Goal: Find specific page/section: Find specific page/section

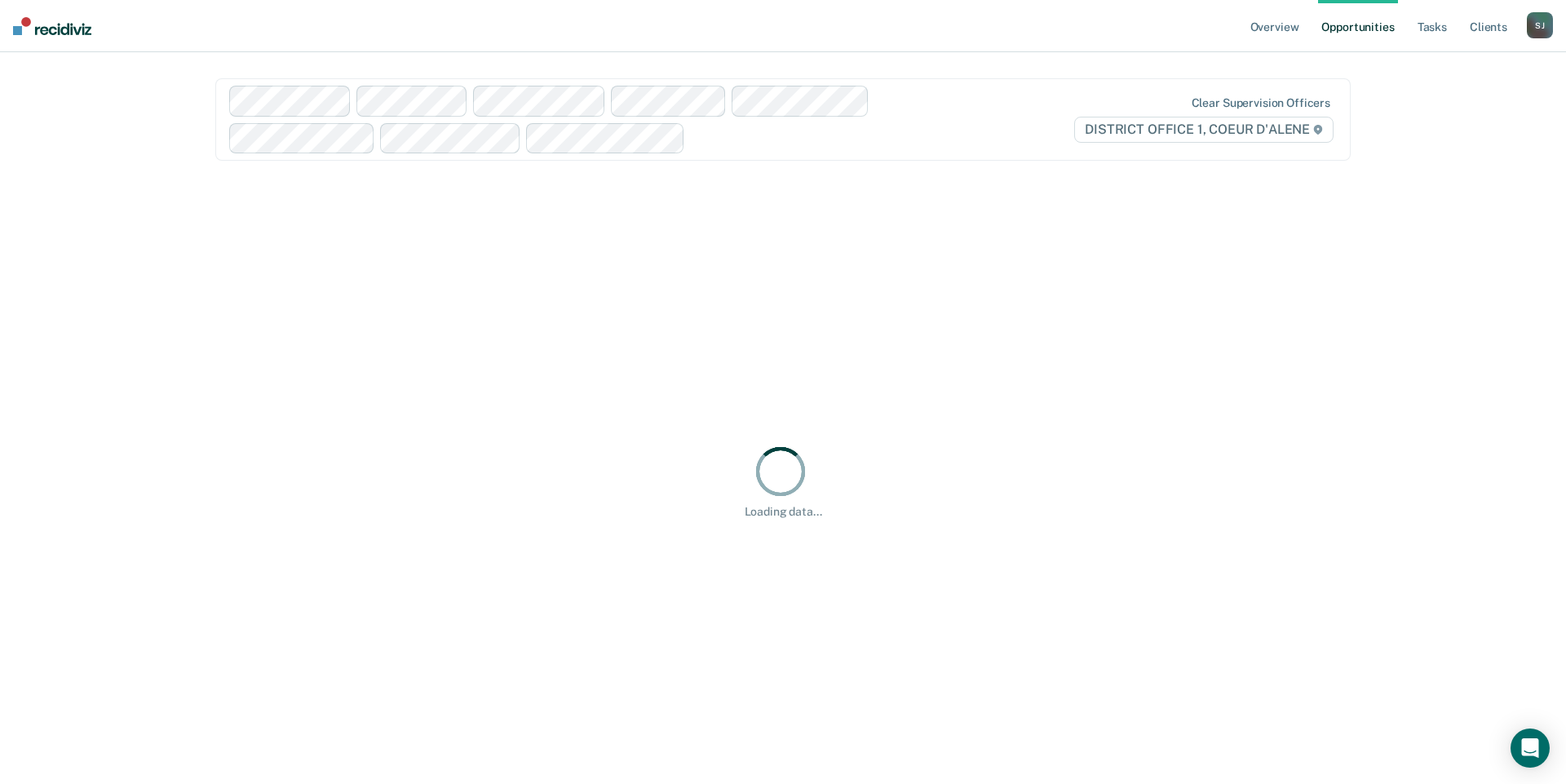
click at [1527, 30] on div "[PERSON_NAME]" at bounding box center [1539, 25] width 26 height 26
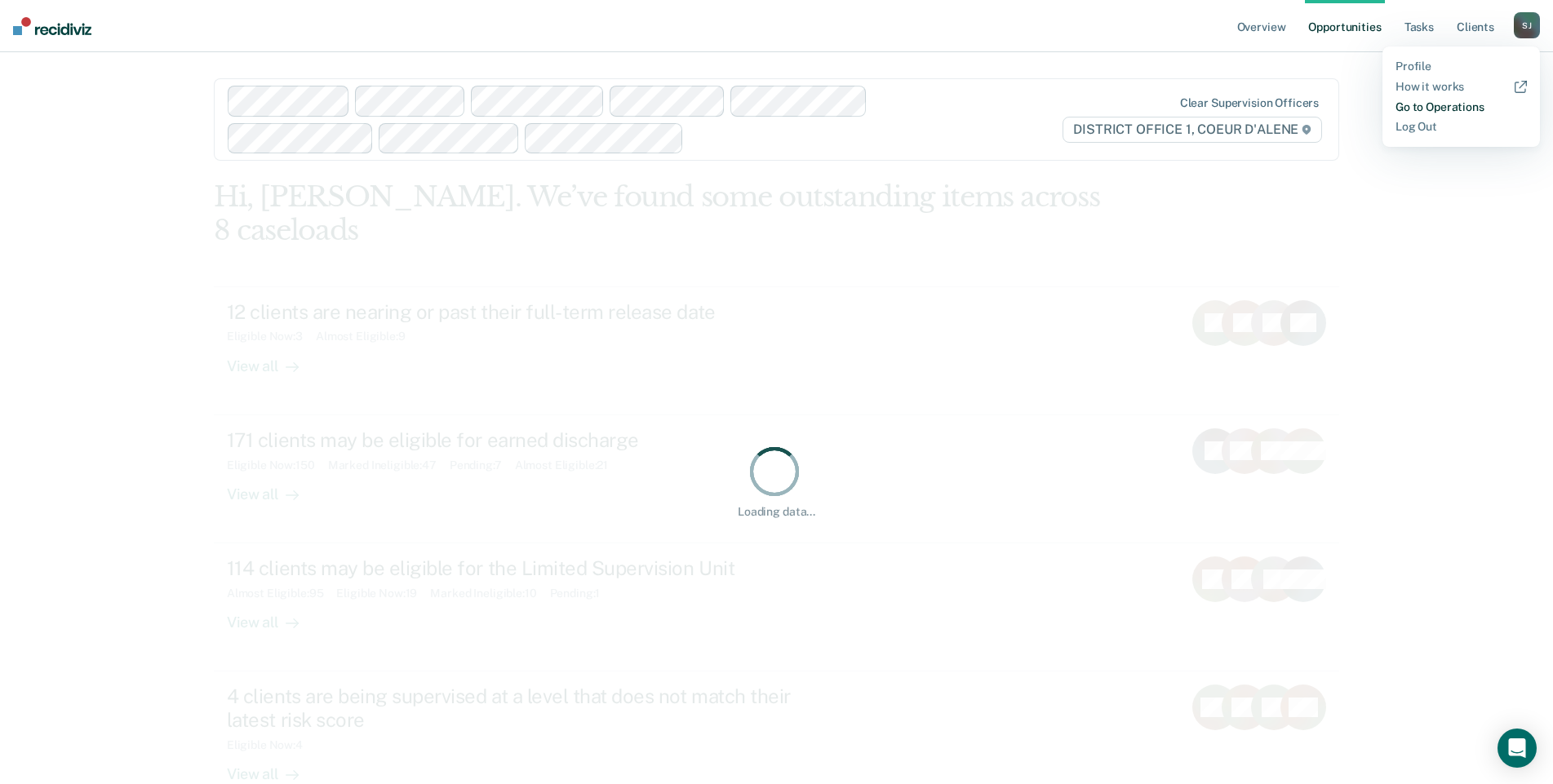
click at [1461, 114] on link "Go to Operations" at bounding box center [1461, 107] width 131 height 14
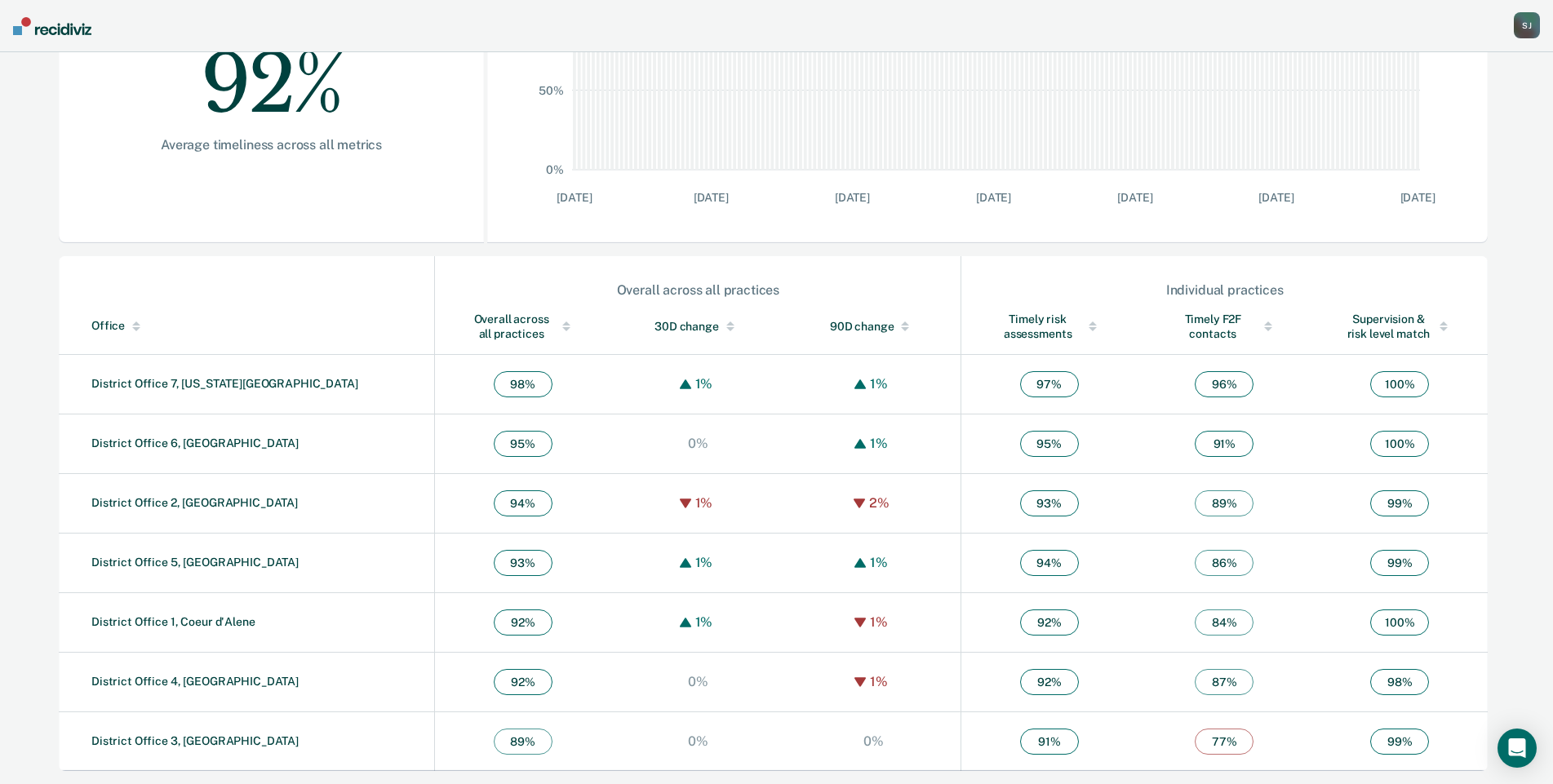
scroll to position [565, 0]
click at [219, 615] on link "District Office 1, Coeur d'Alene" at bounding box center [173, 621] width 164 height 13
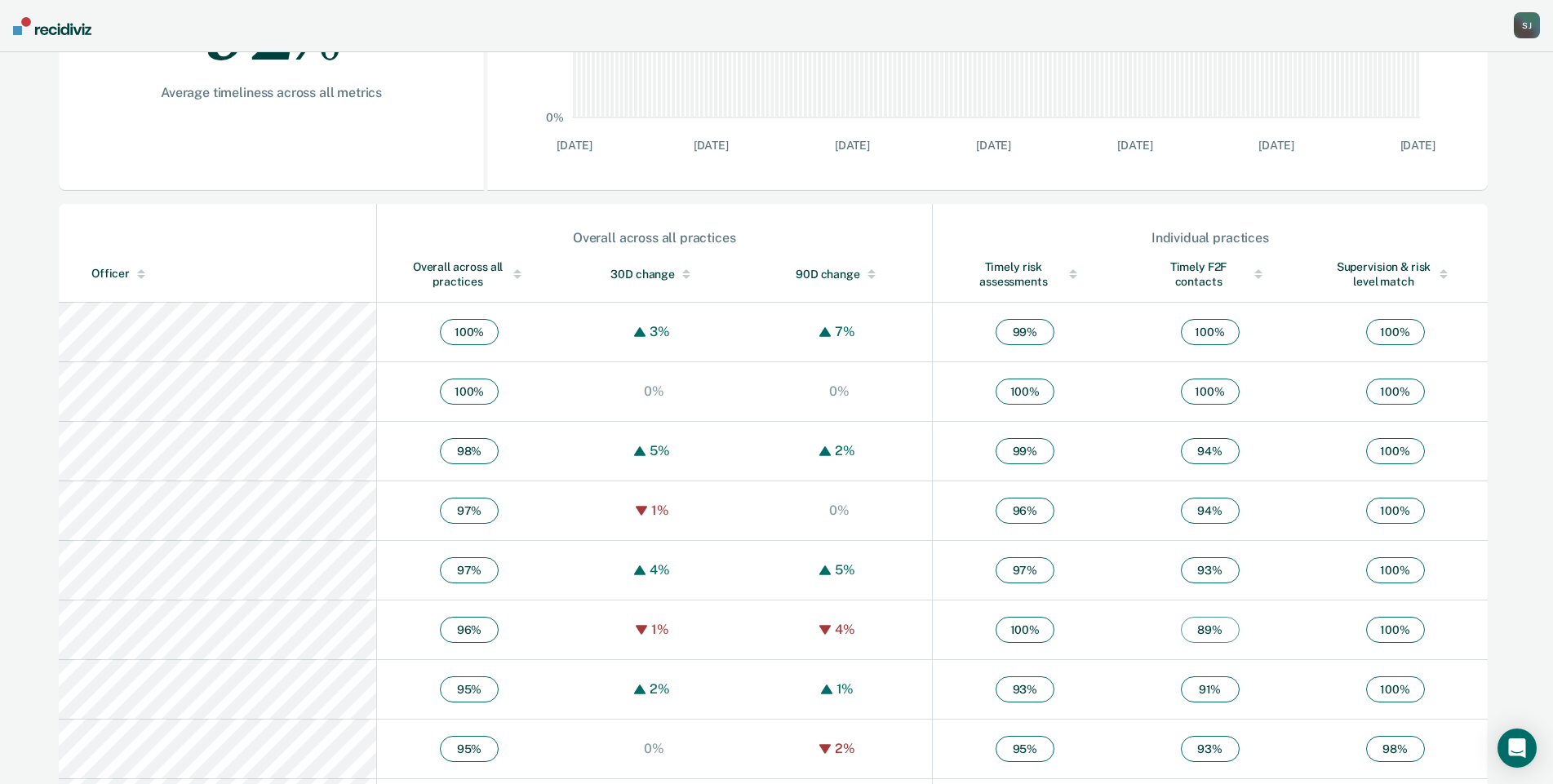
scroll to position [408, 0]
click at [135, 278] on div "Officer" at bounding box center [230, 271] width 278 height 14
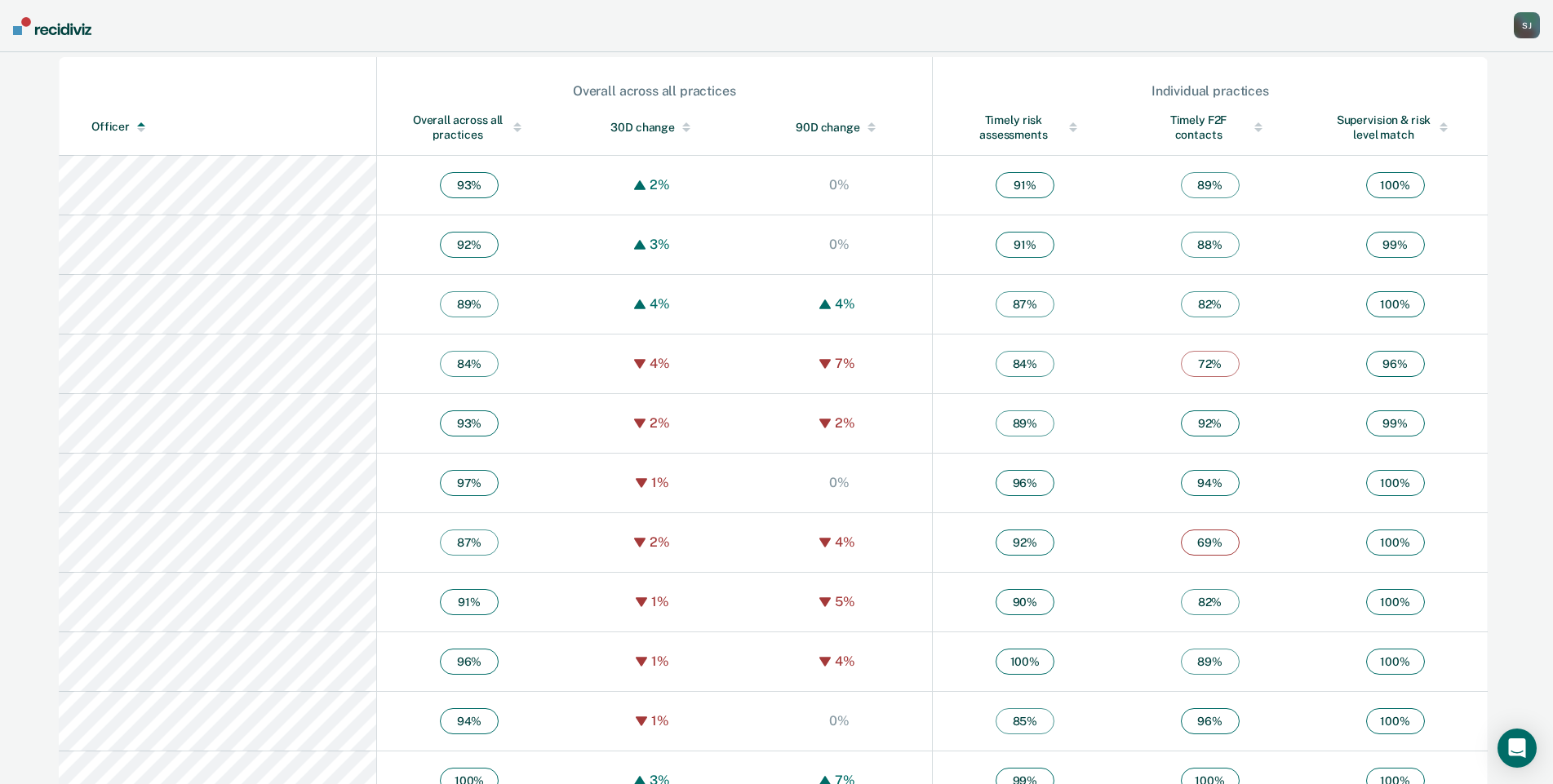
scroll to position [571, 0]
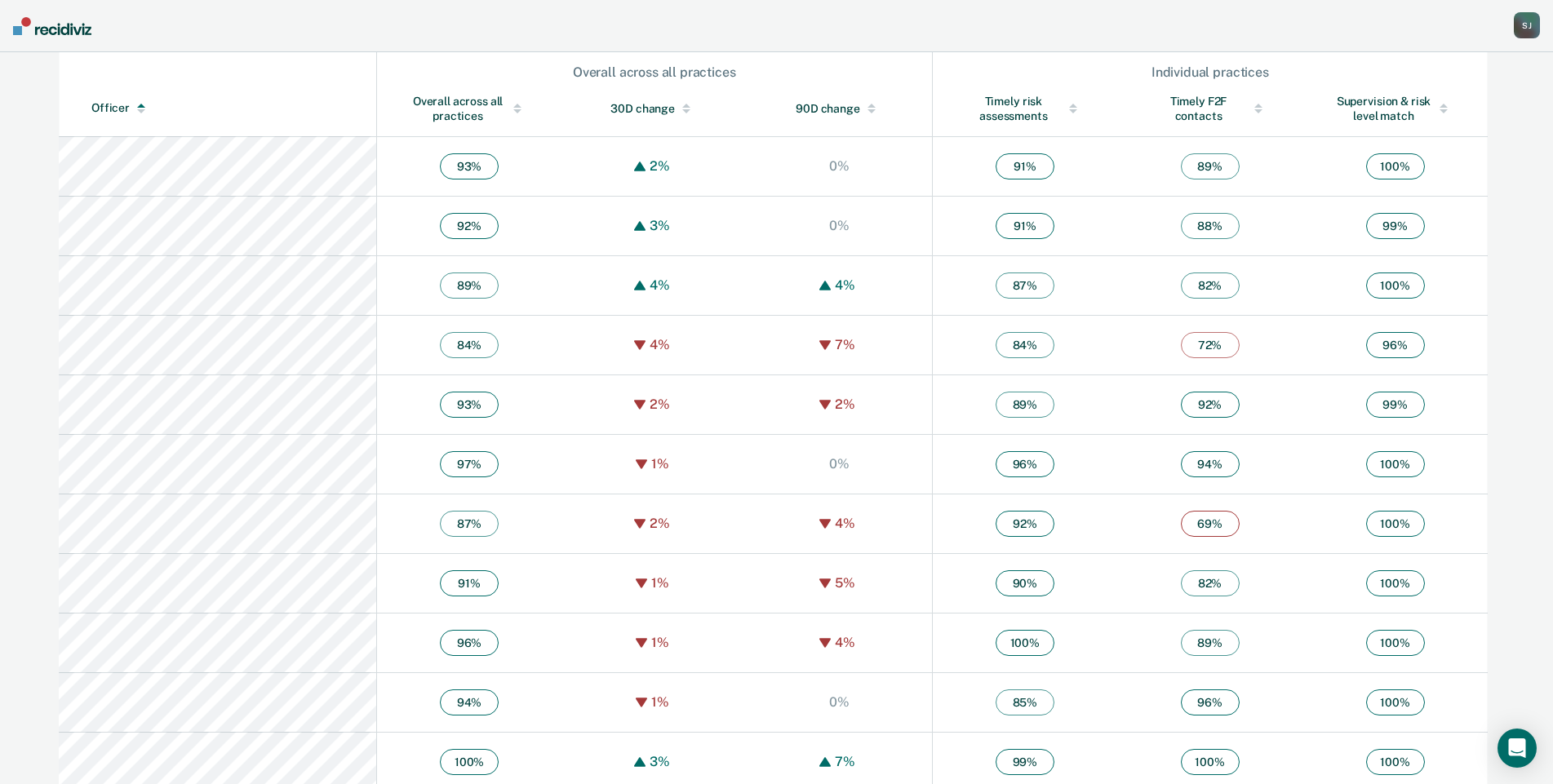
click at [410, 123] on div "Overall across all practices" at bounding box center [469, 108] width 119 height 29
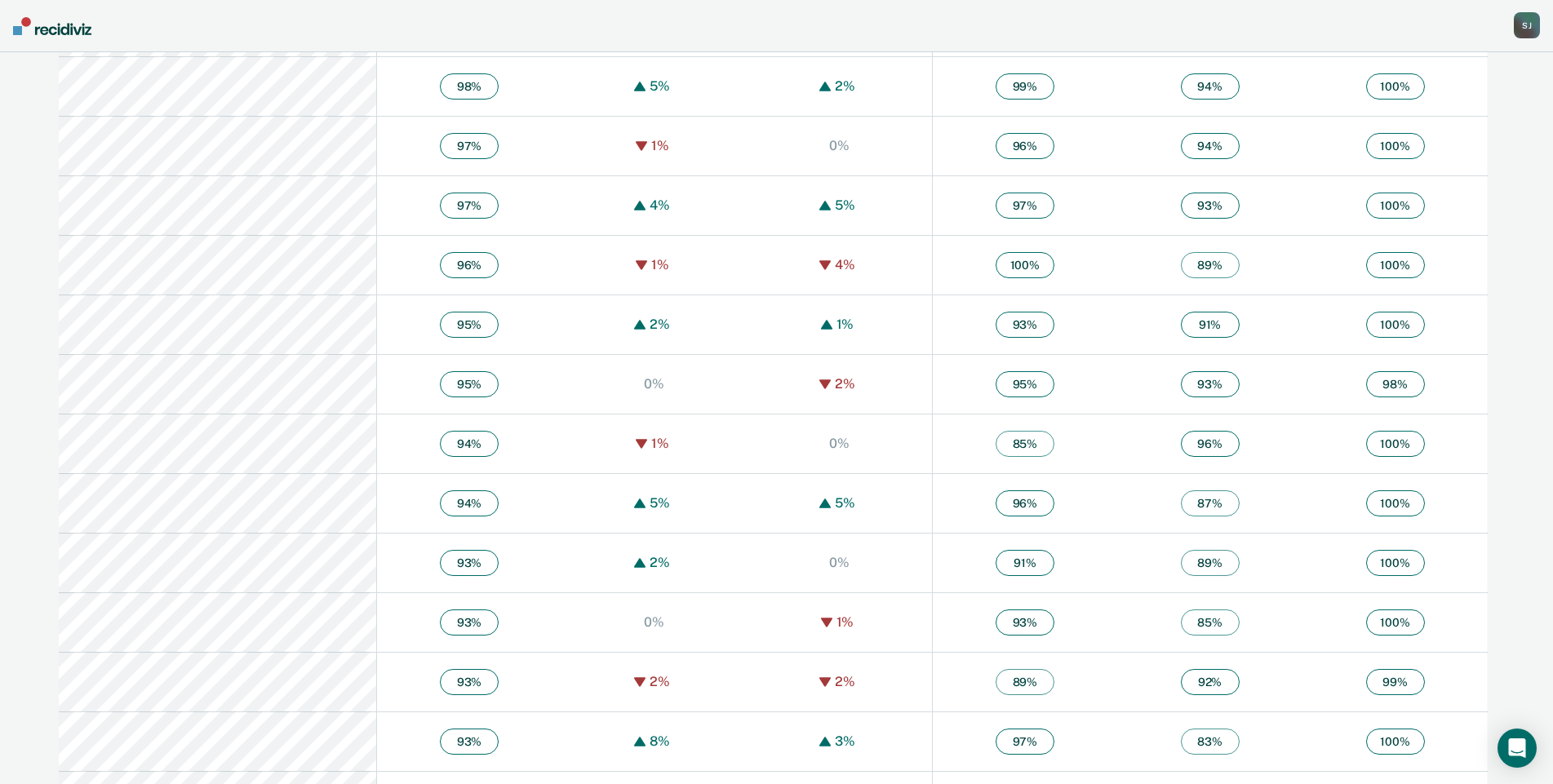
scroll to position [408, 0]
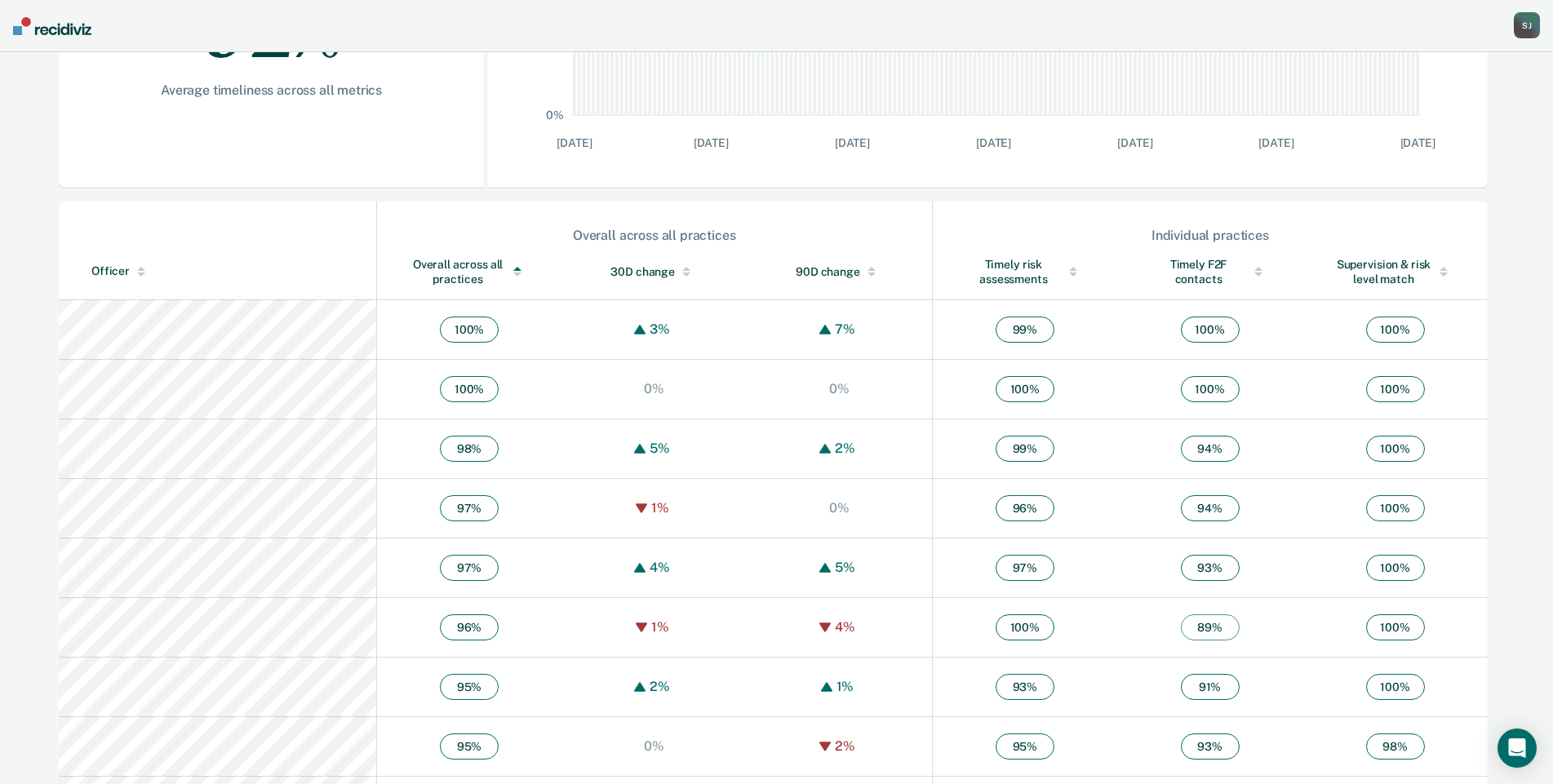
click at [149, 278] on div "Officer" at bounding box center [230, 271] width 278 height 14
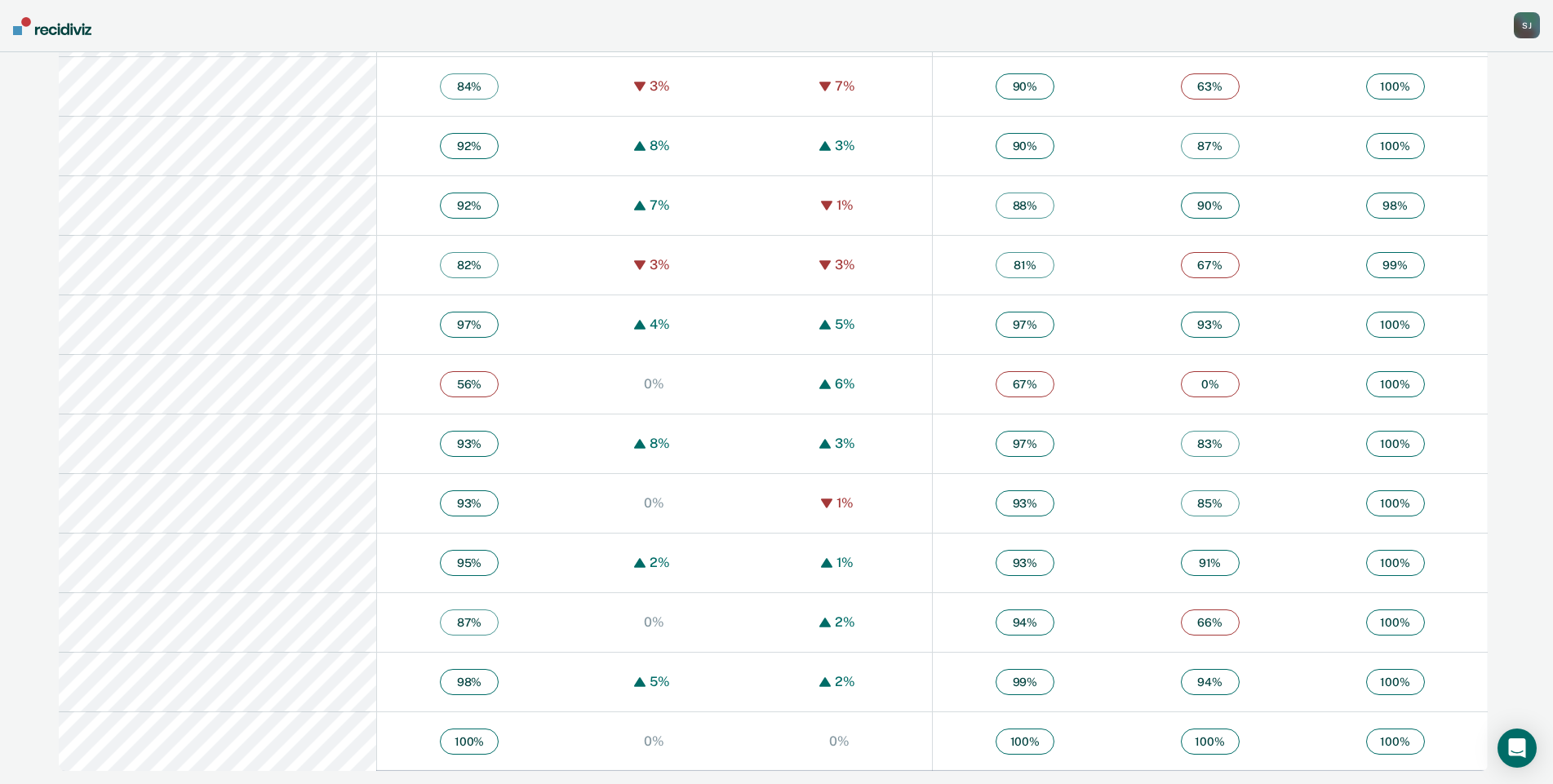
scroll to position [1900, 0]
